Goal: Find specific page/section: Find specific page/section

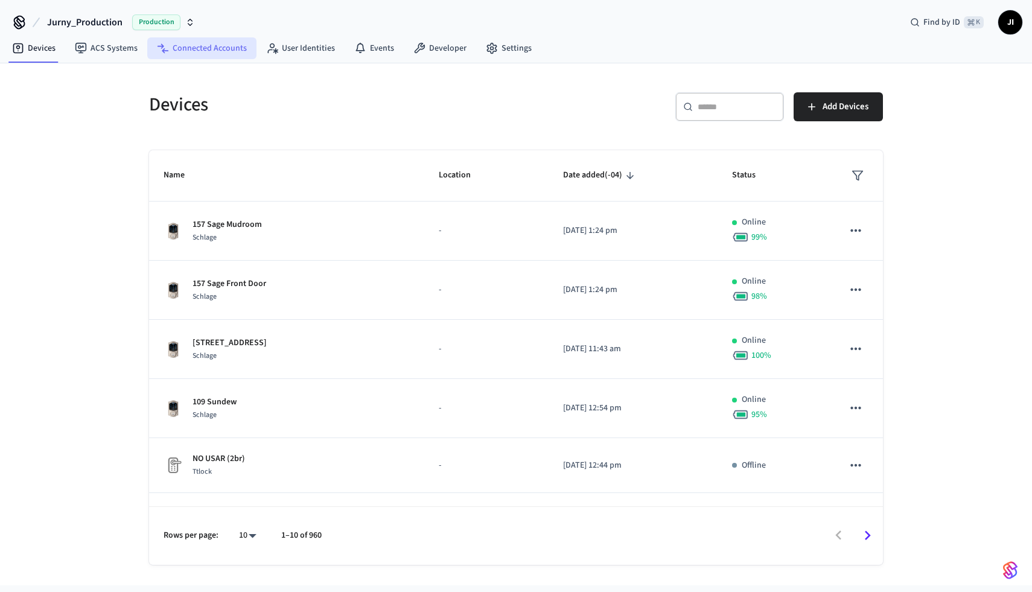
click at [214, 50] on link "Connected Accounts" at bounding box center [201, 48] width 109 height 22
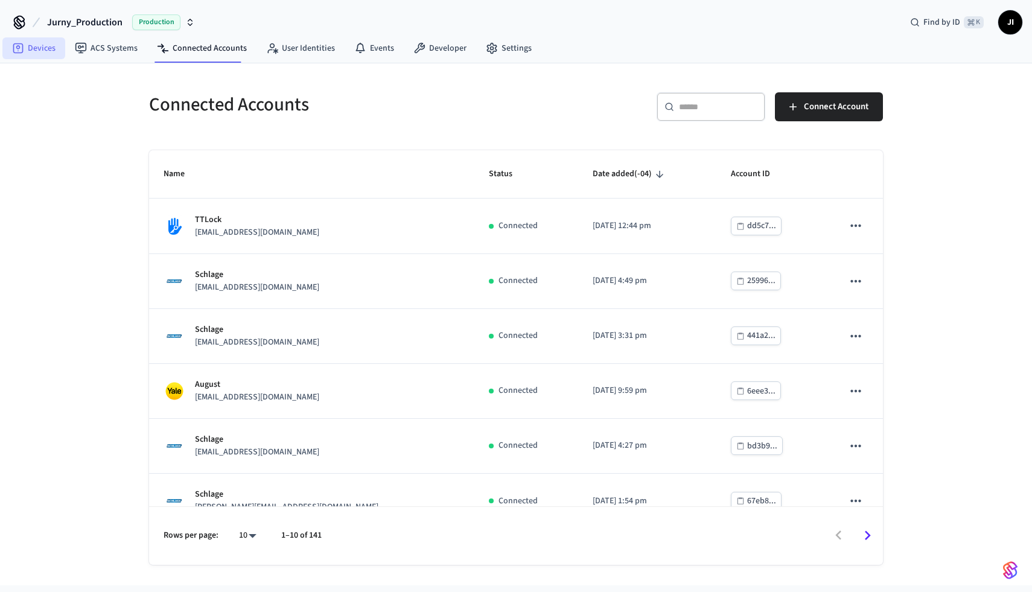
click at [13, 53] on icon at bounding box center [18, 48] width 10 height 10
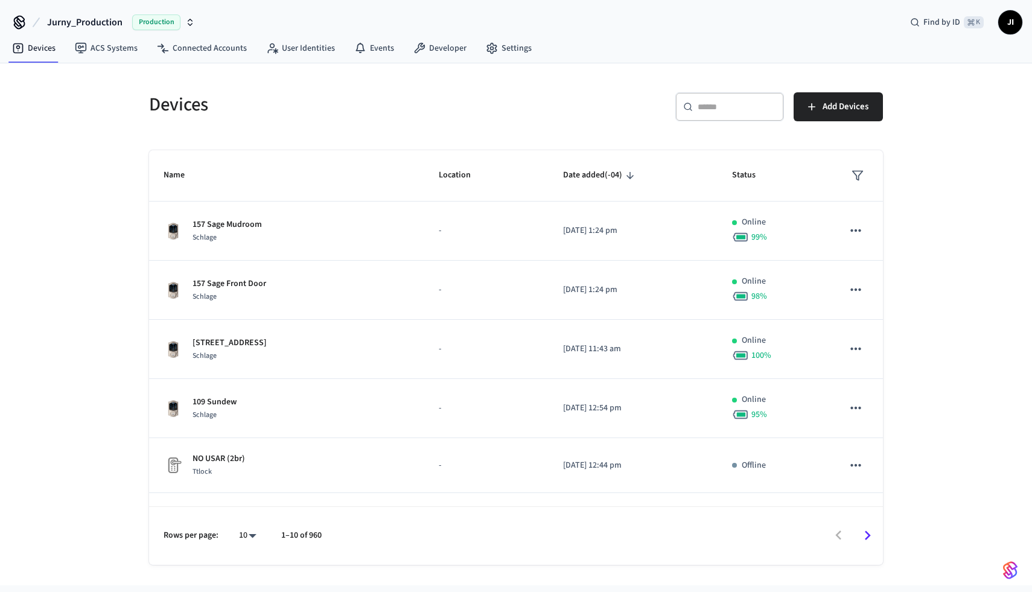
click at [700, 108] on input "text" at bounding box center [737, 107] width 78 height 12
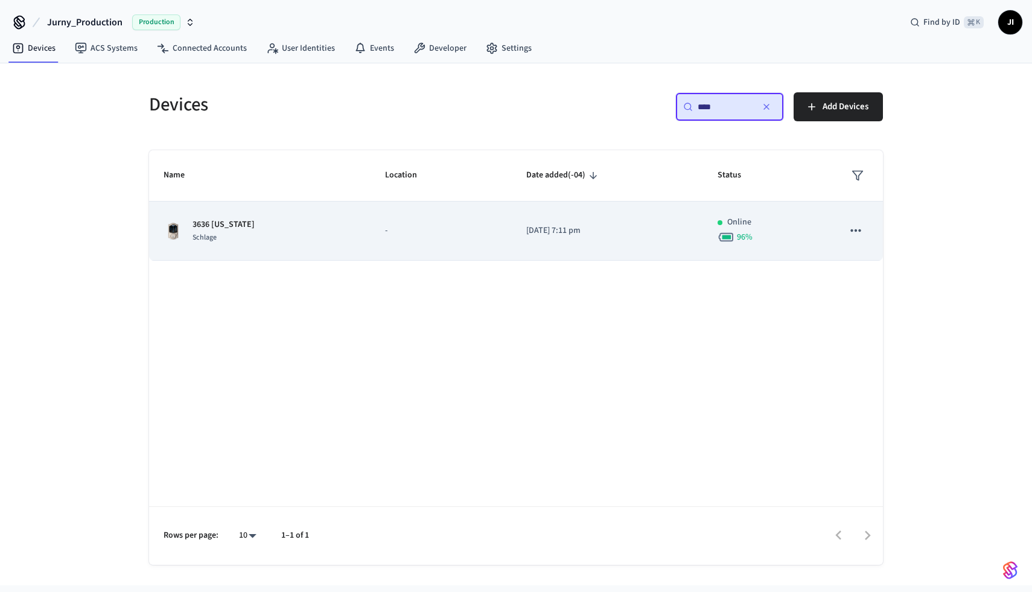
type input "****"
click at [262, 221] on div "3636 [US_STATE] Schlage" at bounding box center [260, 231] width 193 height 25
click at [207, 228] on p "3636 [US_STATE]" at bounding box center [224, 225] width 62 height 13
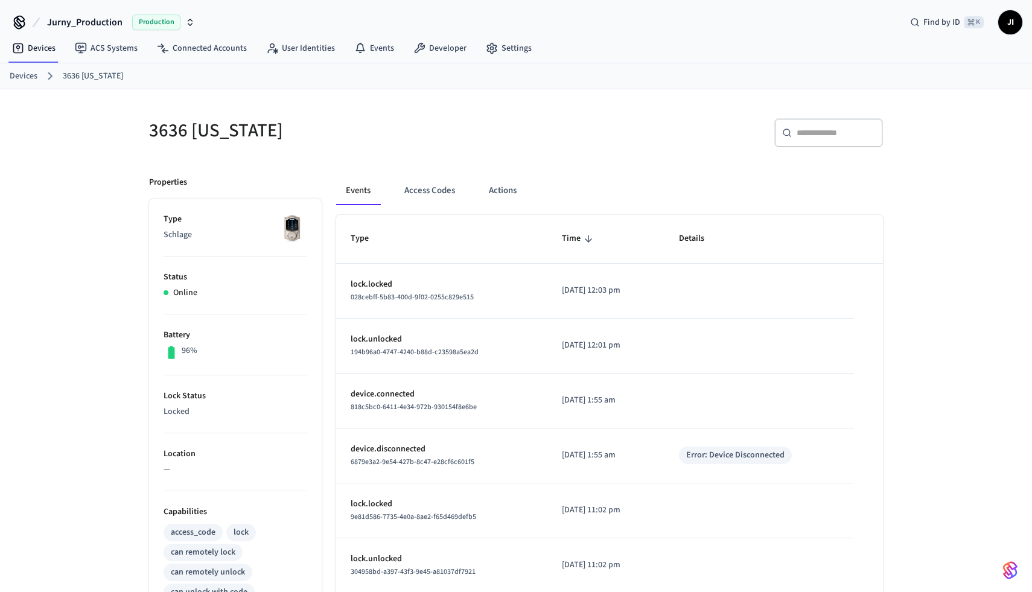
scroll to position [290, 0]
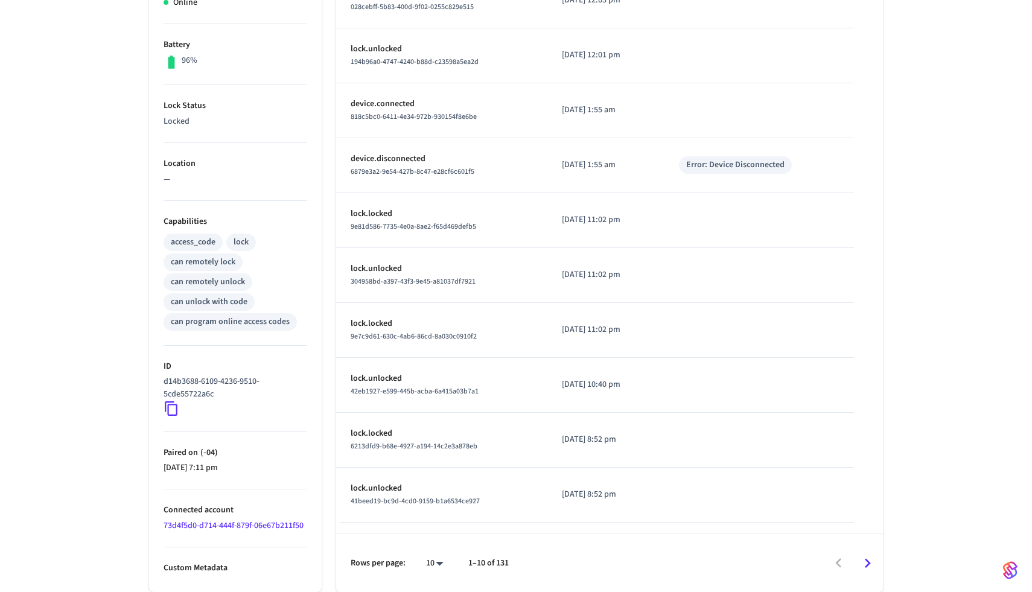
click at [208, 523] on link "73d4f5d0-d714-444f-879f-06e67b211f50" at bounding box center [234, 526] width 140 height 12
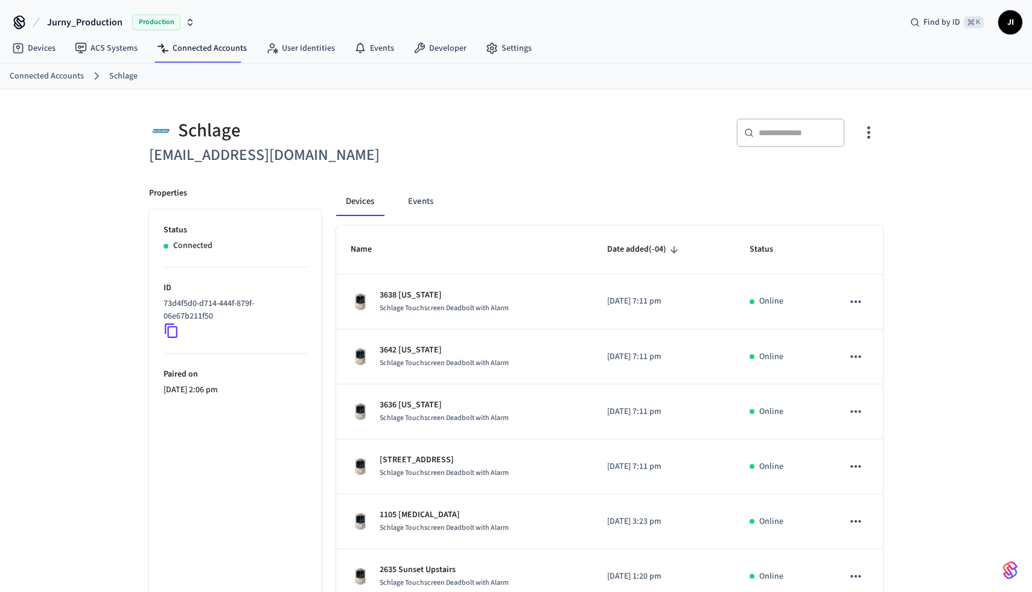
click at [173, 329] on icon at bounding box center [172, 331] width 16 height 16
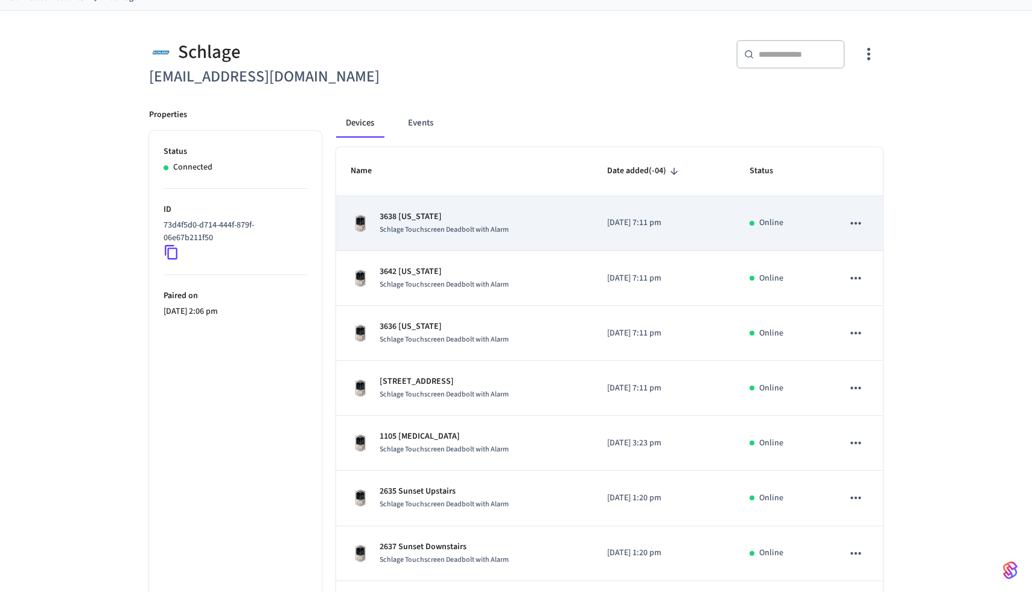
scroll to position [75, 0]
